Goal: Task Accomplishment & Management: Use online tool/utility

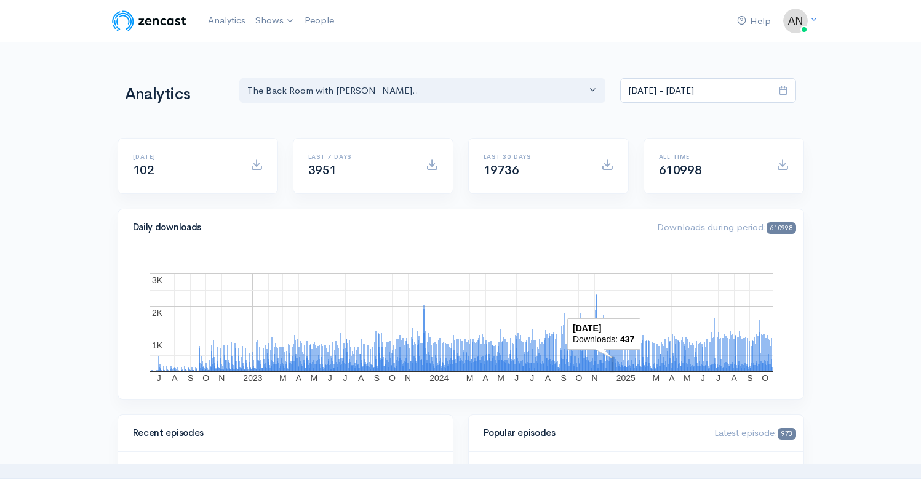
select select "10316"
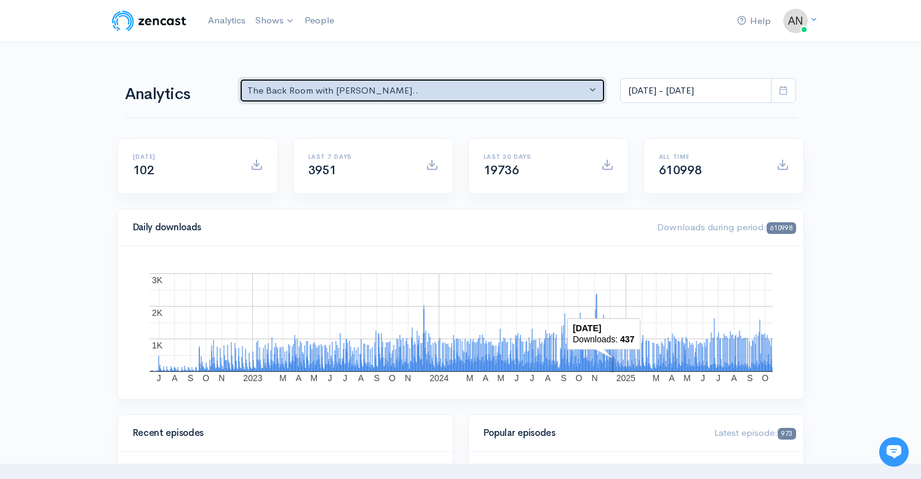
click at [433, 97] on div "The Back Room with [PERSON_NAME].." at bounding box center [417, 91] width 340 height 14
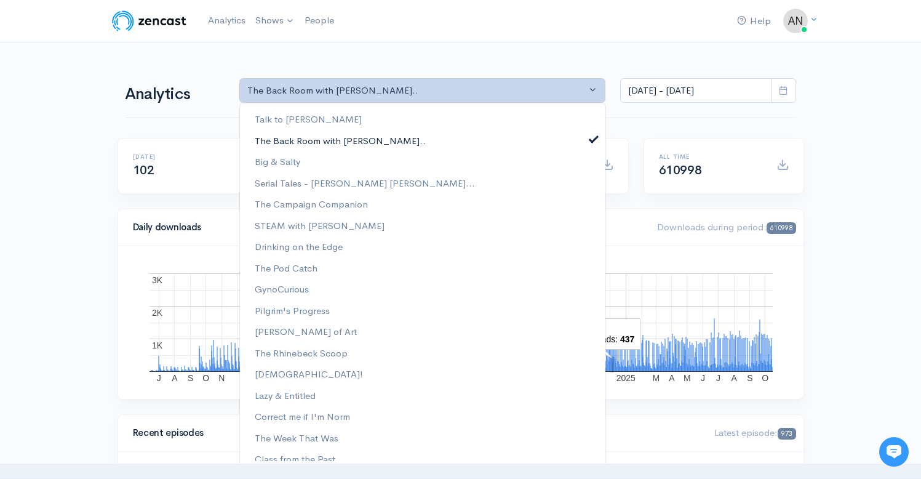
click at [581, 141] on link "The Back Room with [PERSON_NAME].." at bounding box center [423, 141] width 366 height 22
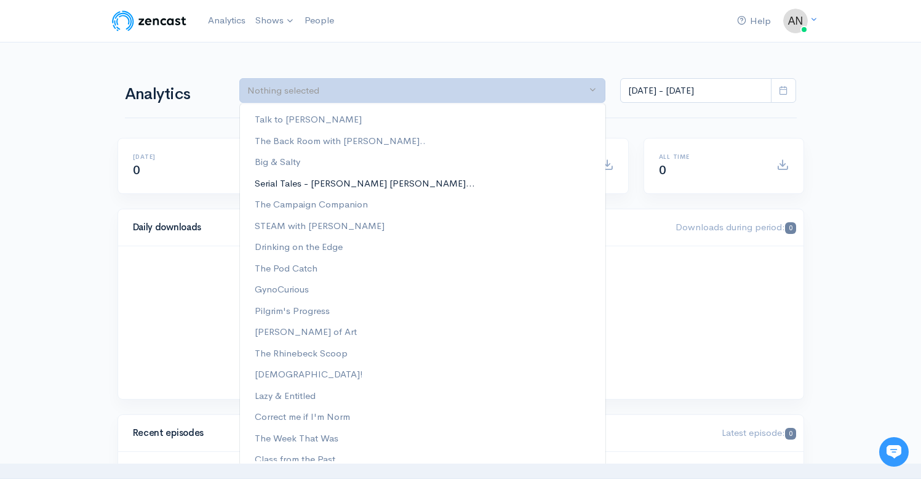
scroll to position [179, 0]
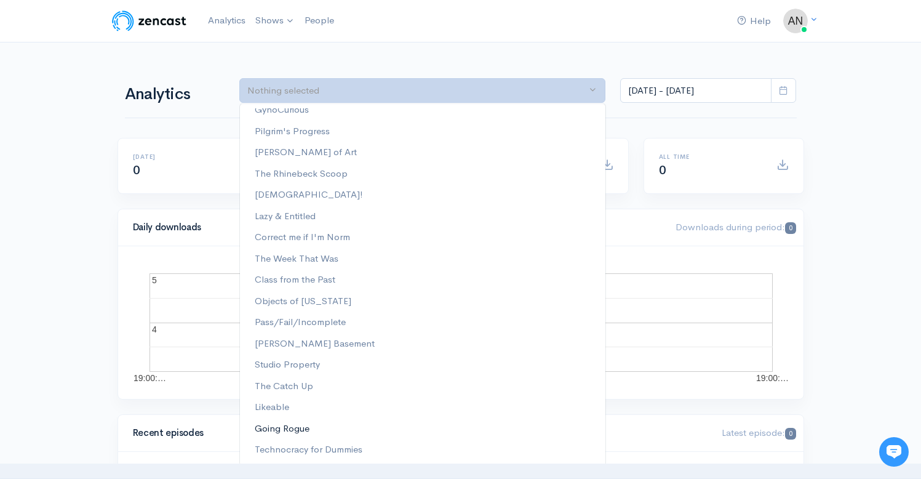
click at [288, 434] on span "Going Rogue" at bounding box center [282, 429] width 55 height 14
select select "15466"
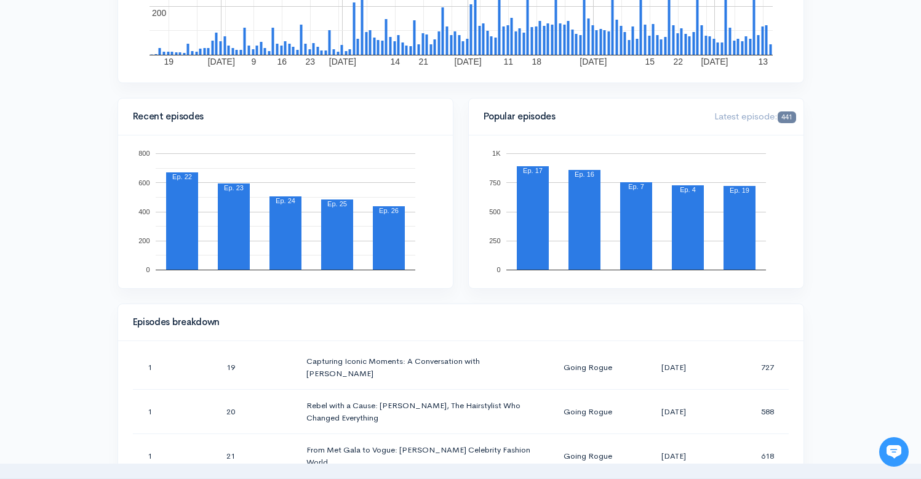
scroll to position [0, 0]
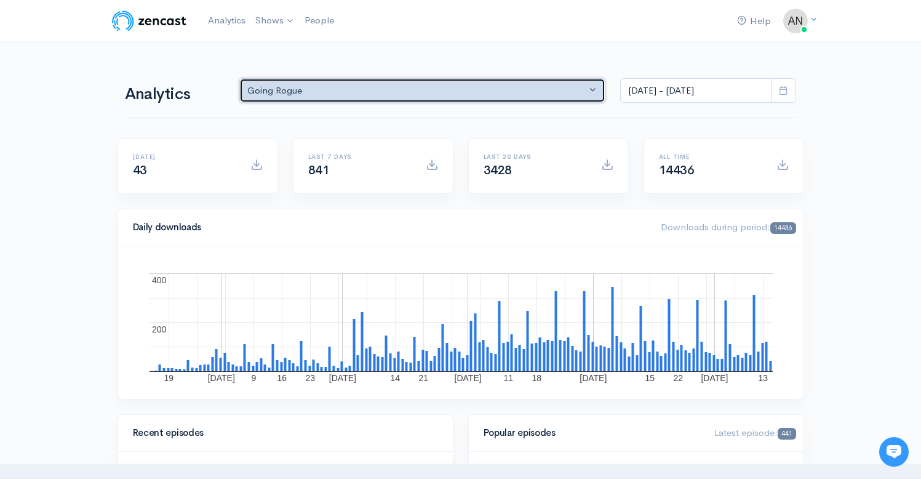
click at [384, 93] on div "Going Rogue" at bounding box center [417, 91] width 340 height 14
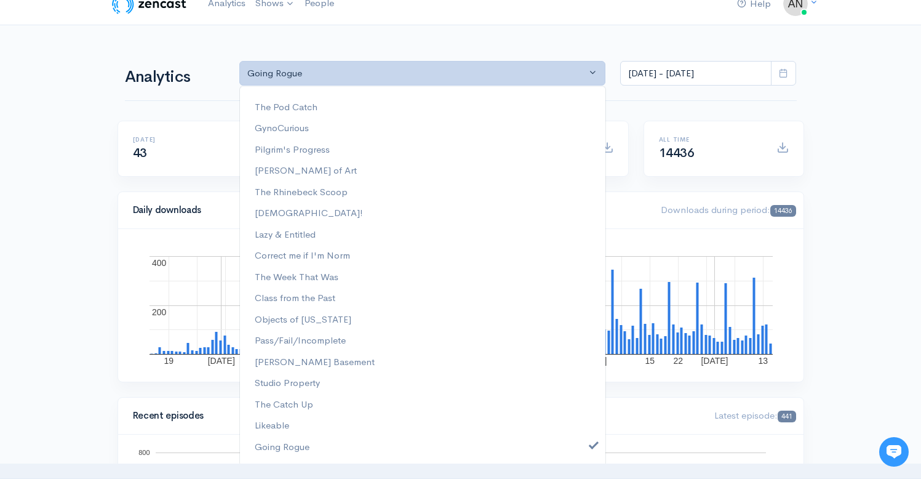
scroll to position [162, 0]
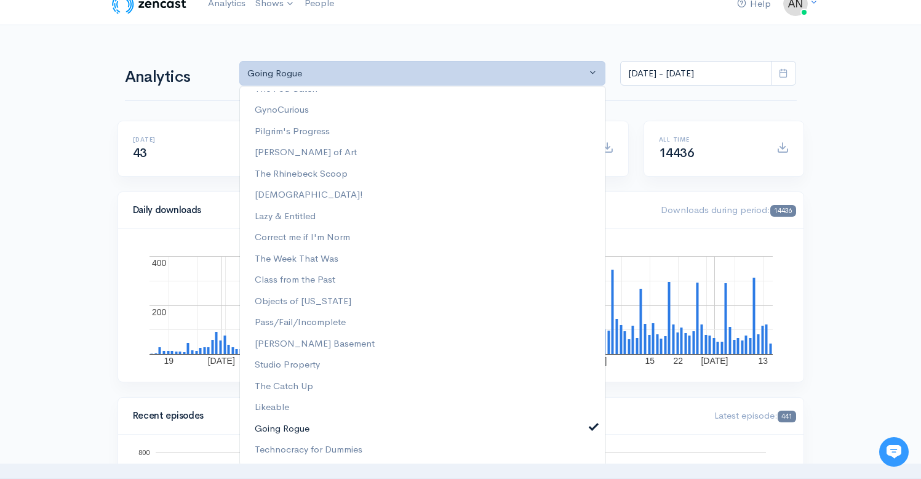
click at [591, 425] on span at bounding box center [593, 425] width 5 height 9
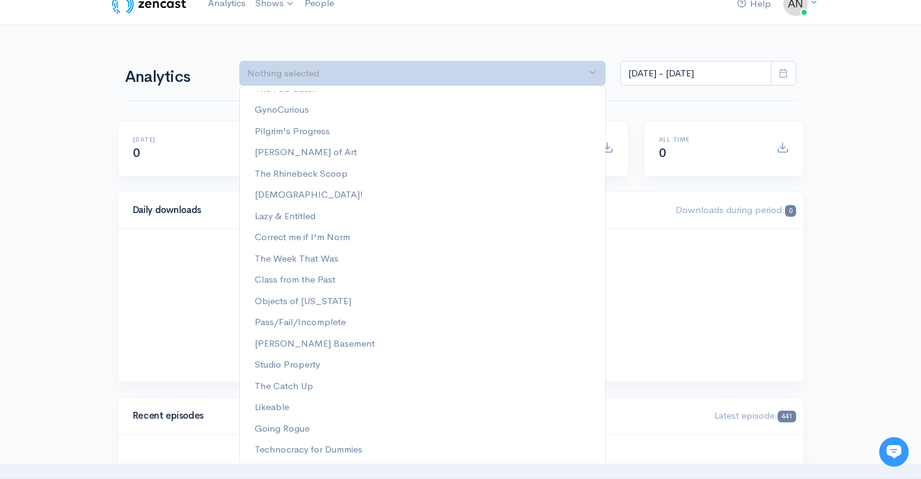
scroll to position [0, 0]
click at [372, 462] on div "Talk to [PERSON_NAME] The Back Room with [PERSON_NAME].. Big & Salty Serial Tal…" at bounding box center [422, 276] width 367 height 380
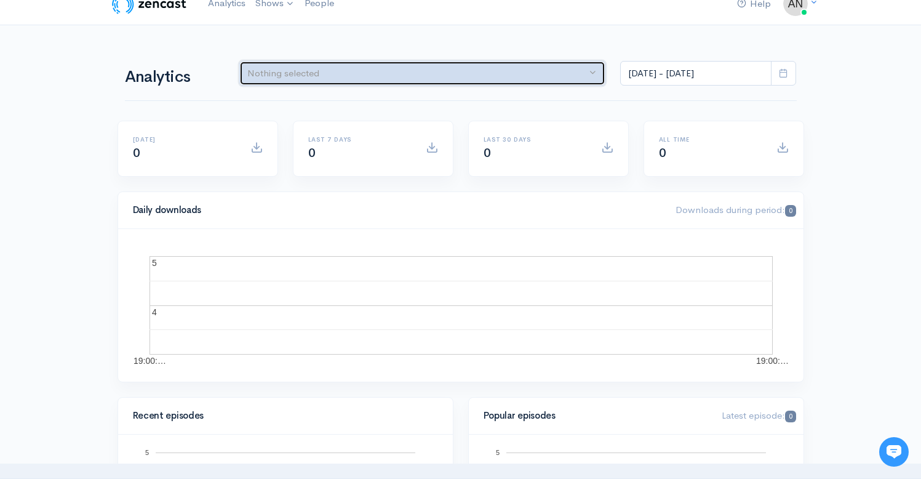
click at [364, 70] on div "Nothing selected" at bounding box center [417, 73] width 340 height 14
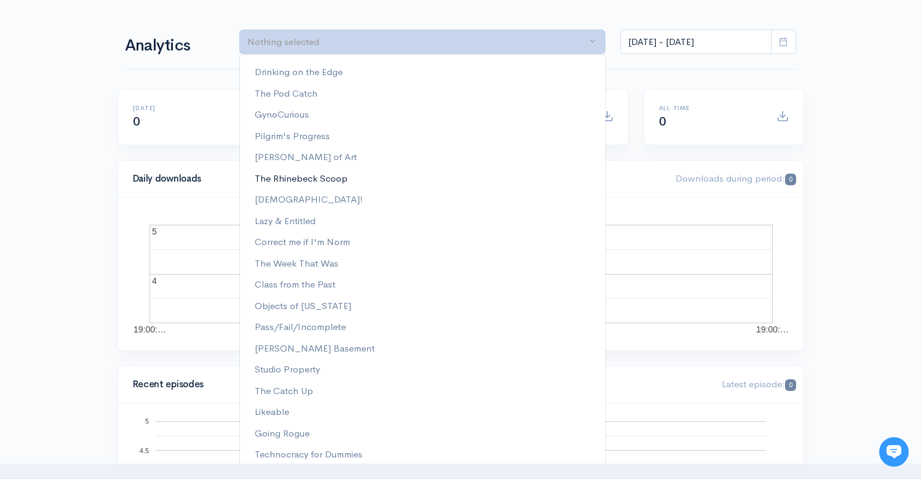
scroll to position [126, 0]
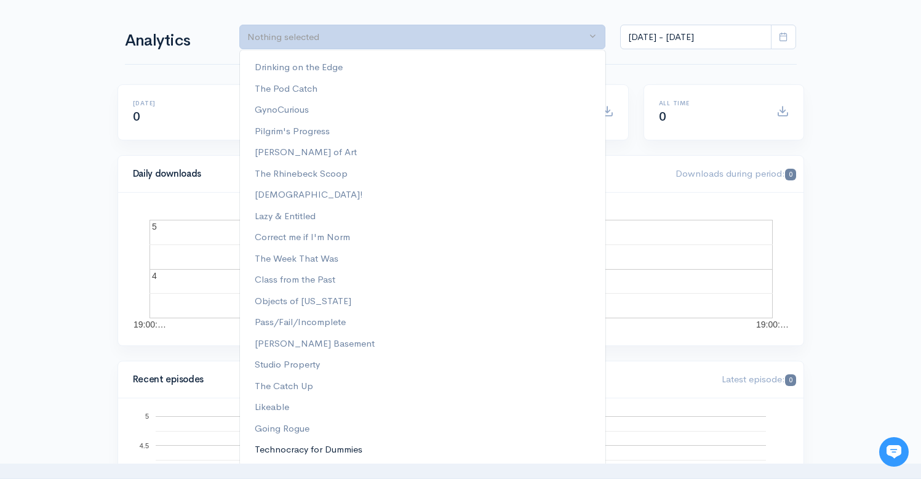
click at [338, 452] on span "Technocracy for Dummies" at bounding box center [309, 449] width 108 height 14
select select "15989"
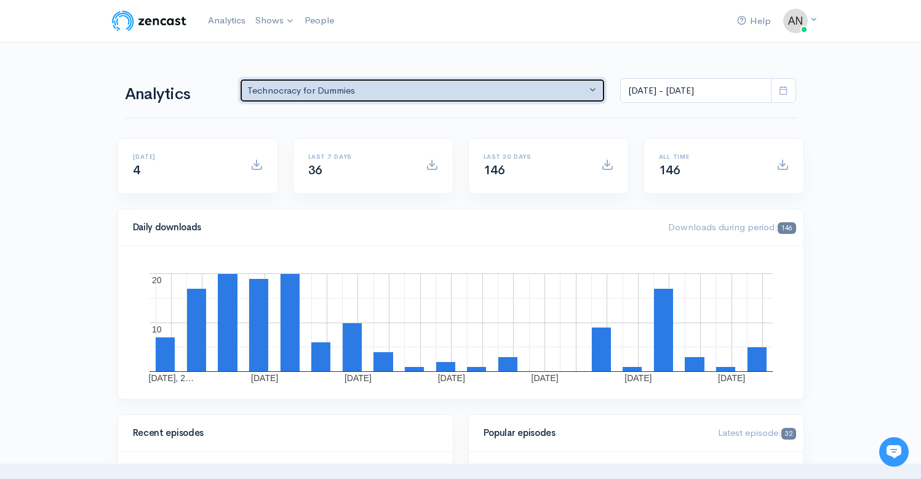
click at [447, 86] on div "Technocracy for Dummies" at bounding box center [417, 91] width 340 height 14
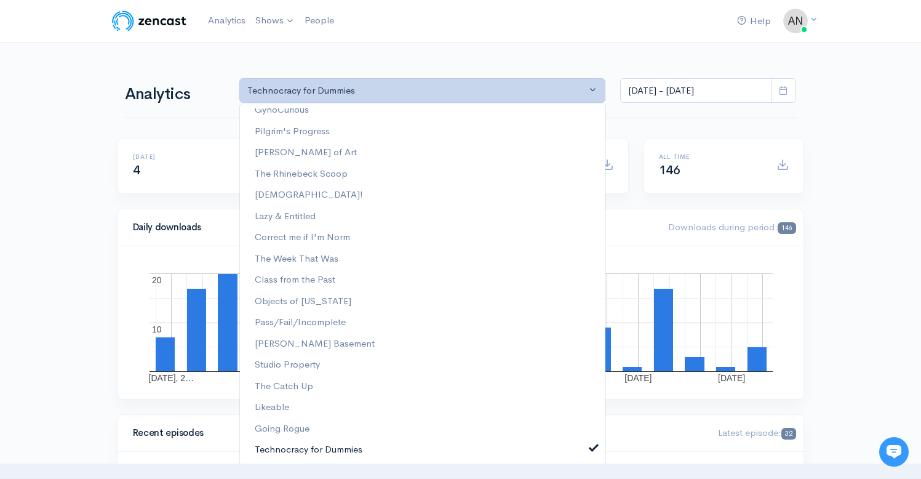
click at [591, 449] on span at bounding box center [593, 446] width 5 height 9
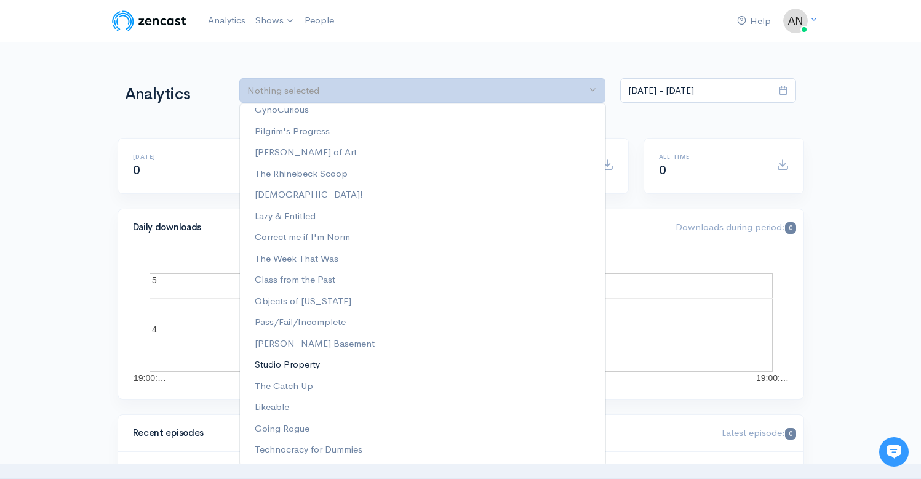
click at [290, 364] on span "Studio Property" at bounding box center [287, 365] width 65 height 14
select select "15113"
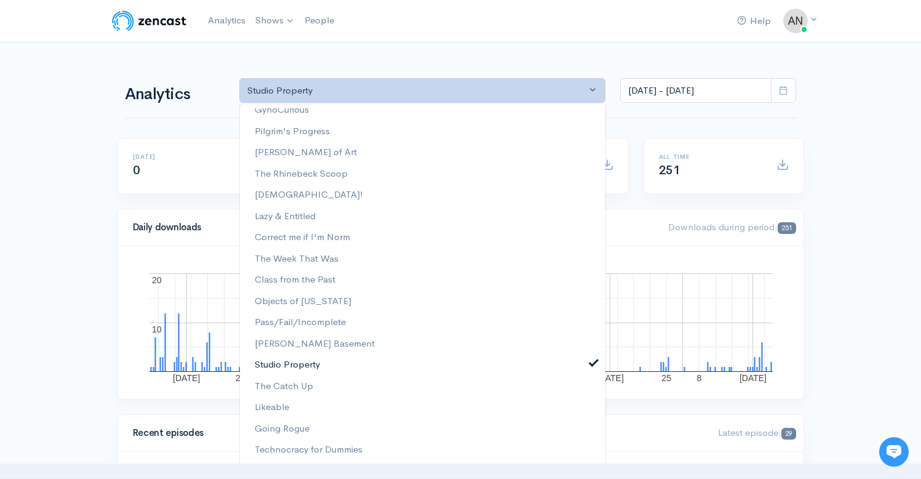
click at [587, 364] on link "Studio Property" at bounding box center [423, 365] width 366 height 22
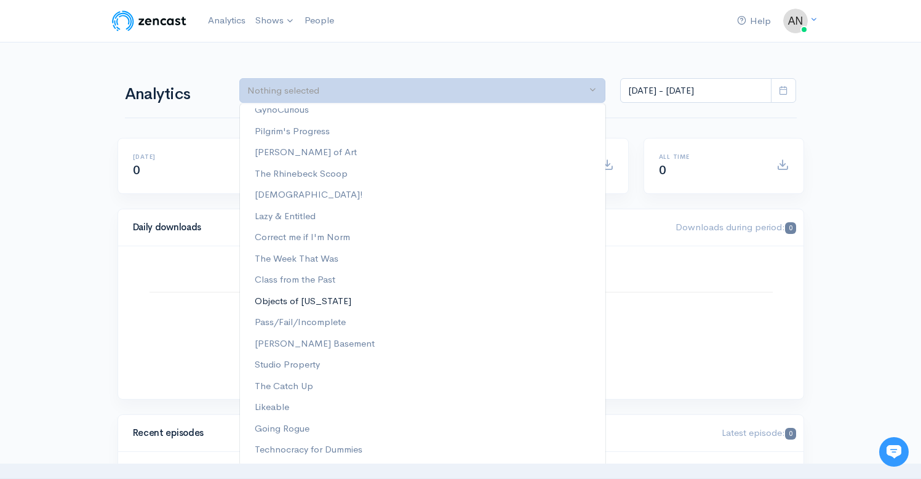
click at [316, 297] on span "Objects of [US_STATE]" at bounding box center [303, 301] width 97 height 14
select select "14131"
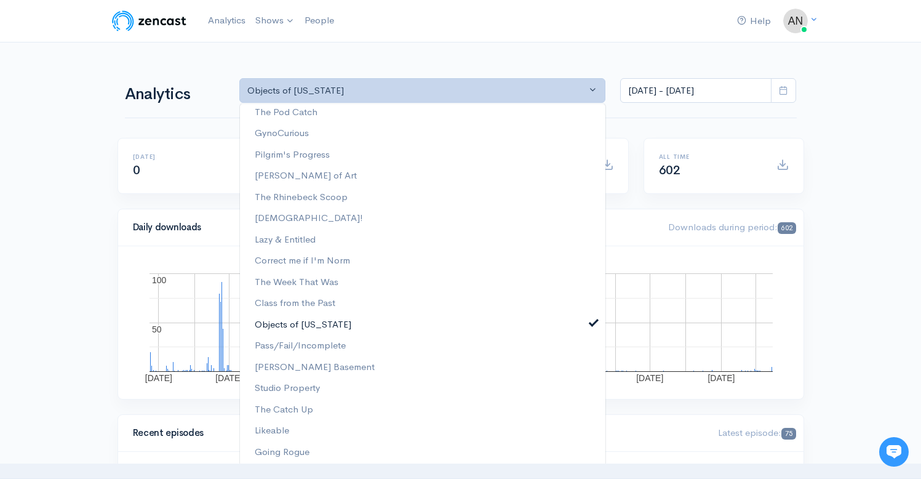
click at [591, 321] on span at bounding box center [593, 321] width 5 height 9
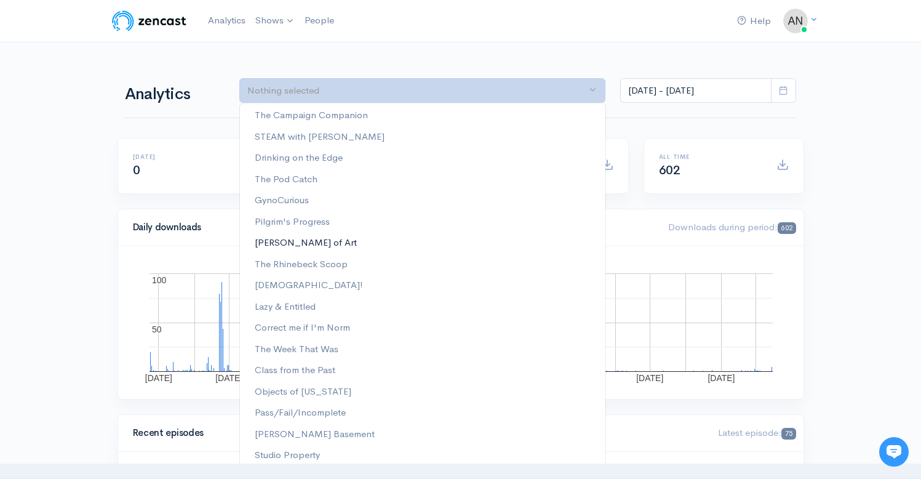
click at [288, 244] on span "[PERSON_NAME] of Art" at bounding box center [306, 242] width 102 height 14
select select "13154"
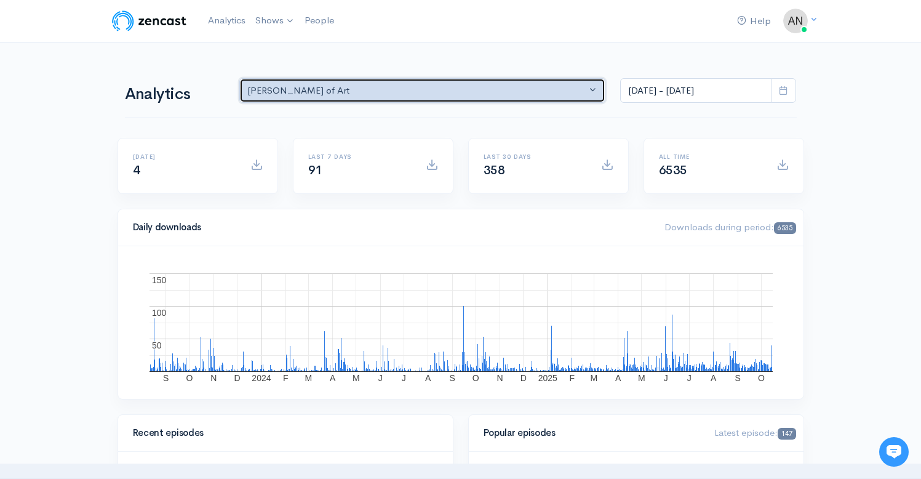
click at [460, 90] on div "[PERSON_NAME] of Art" at bounding box center [417, 91] width 340 height 14
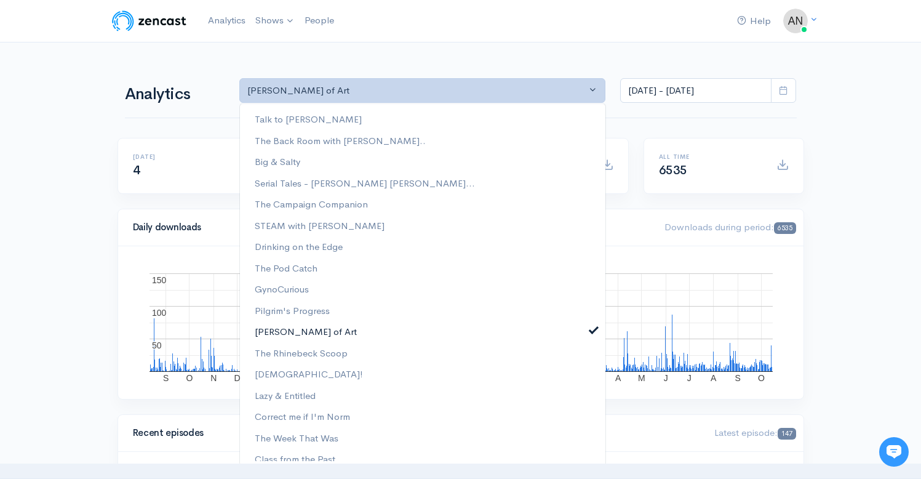
click at [591, 329] on span at bounding box center [593, 328] width 5 height 9
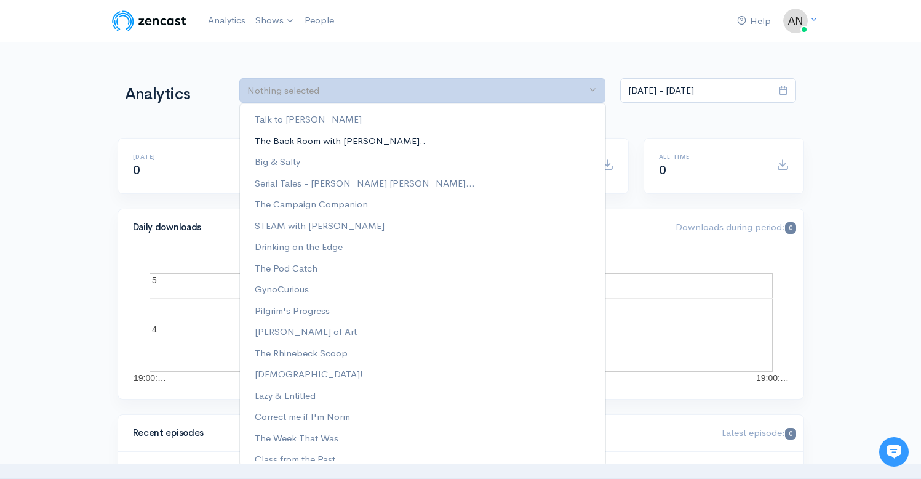
click at [344, 142] on span "The Back Room with [PERSON_NAME].." at bounding box center [340, 141] width 171 height 14
select select "10316"
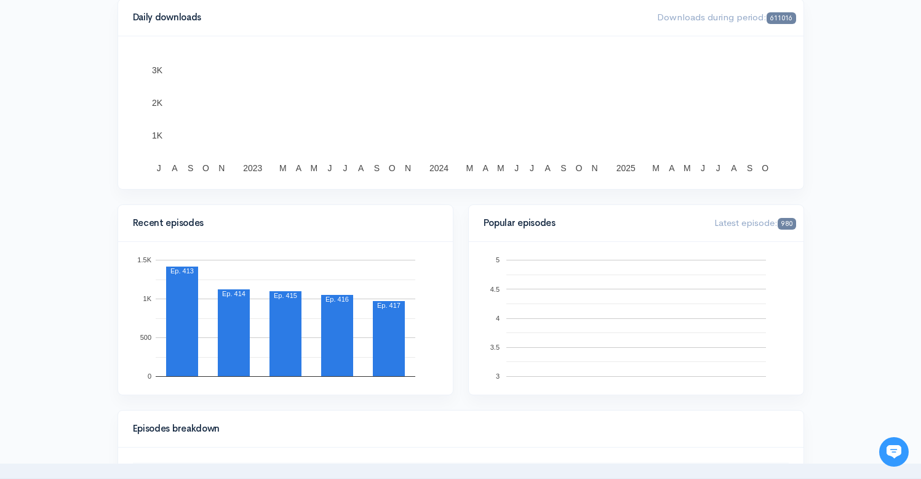
scroll to position [0, 0]
